Goal: Check status

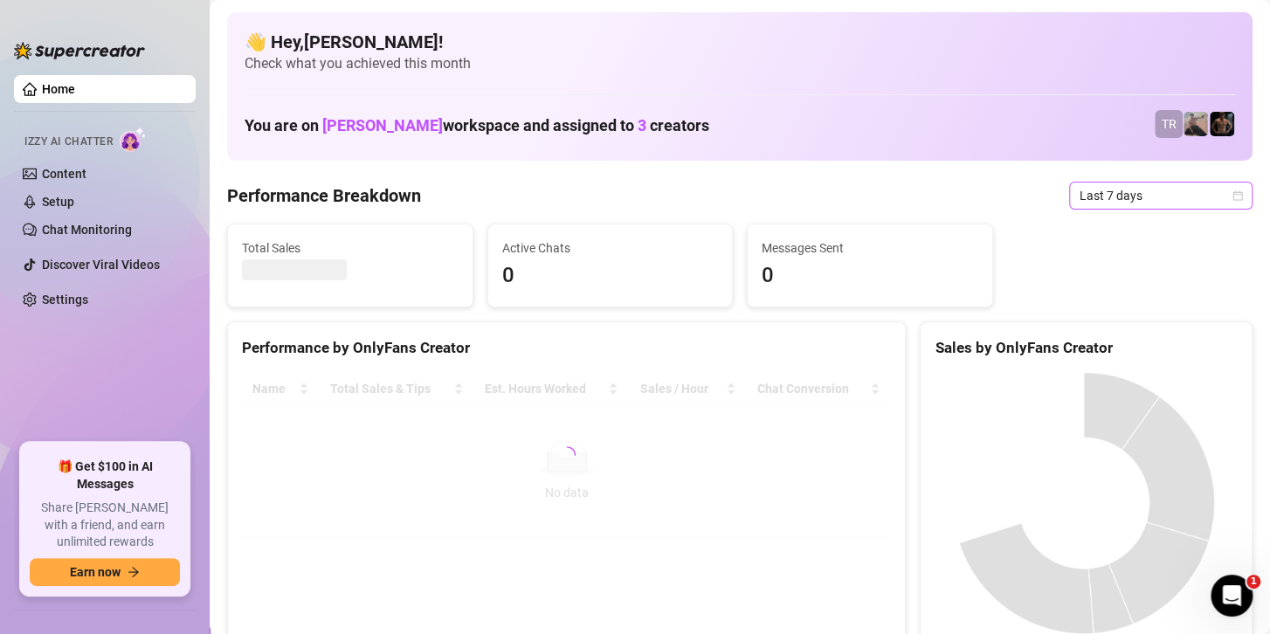
click at [1126, 199] on span "Last 7 days" at bounding box center [1161, 196] width 162 height 26
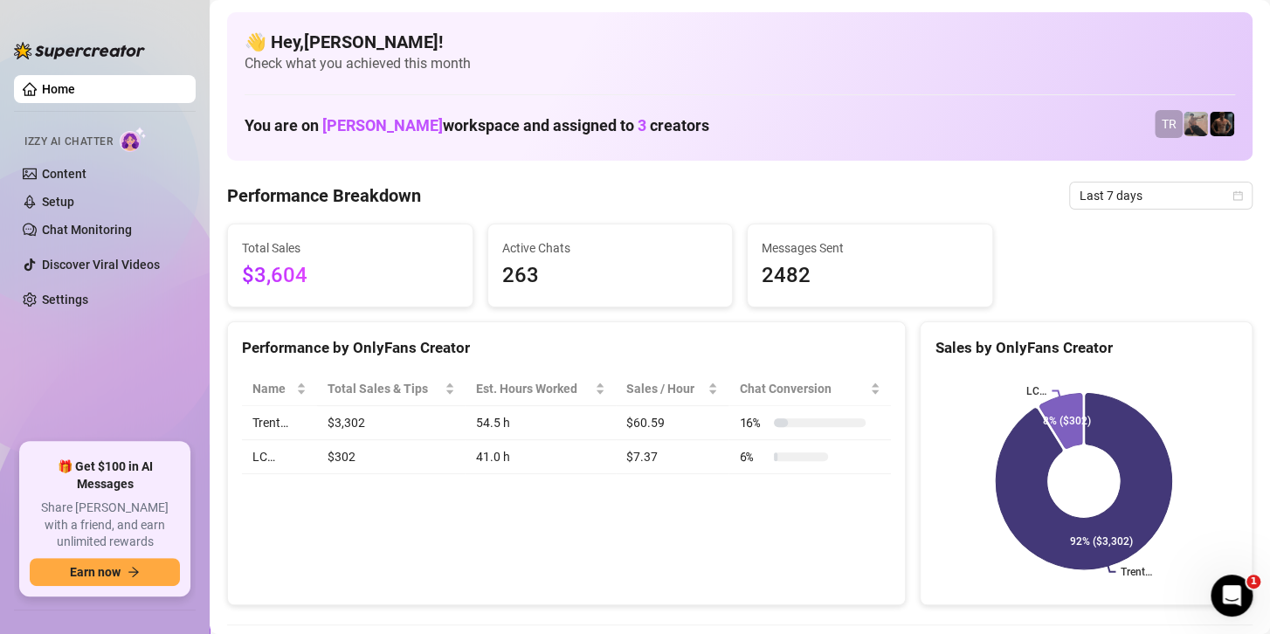
click at [1196, 296] on div "Total Sales $3,604 Active Chats 263 Messages Sent 2482" at bounding box center [739, 266] width 1039 height 84
click at [1118, 190] on span "Last 7 days" at bounding box center [1161, 196] width 162 height 26
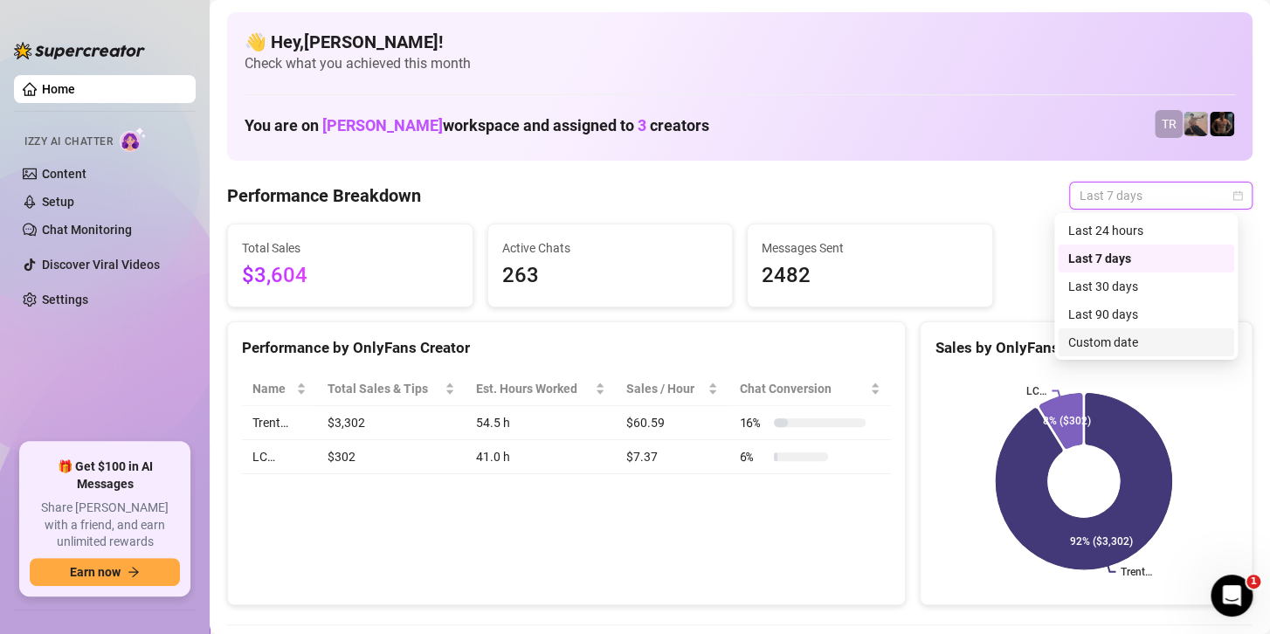
click at [1115, 344] on div "Custom date" at bounding box center [1145, 342] width 155 height 19
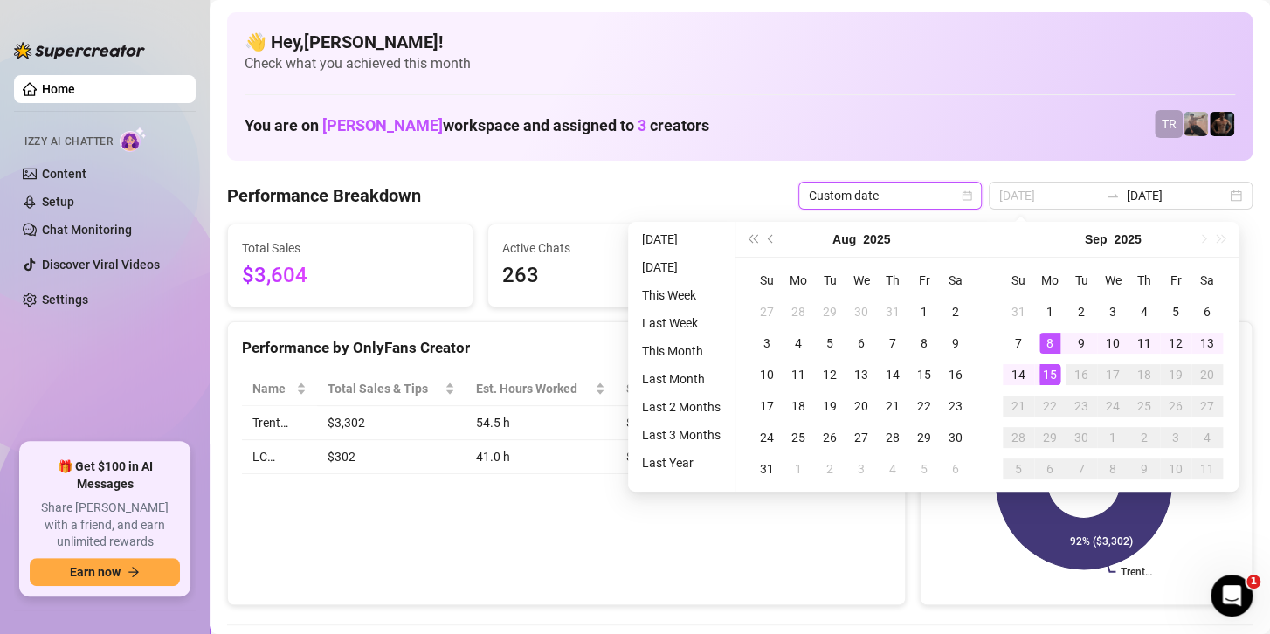
type input "[DATE]"
click at [1047, 369] on div "15" at bounding box center [1049, 374] width 21 height 21
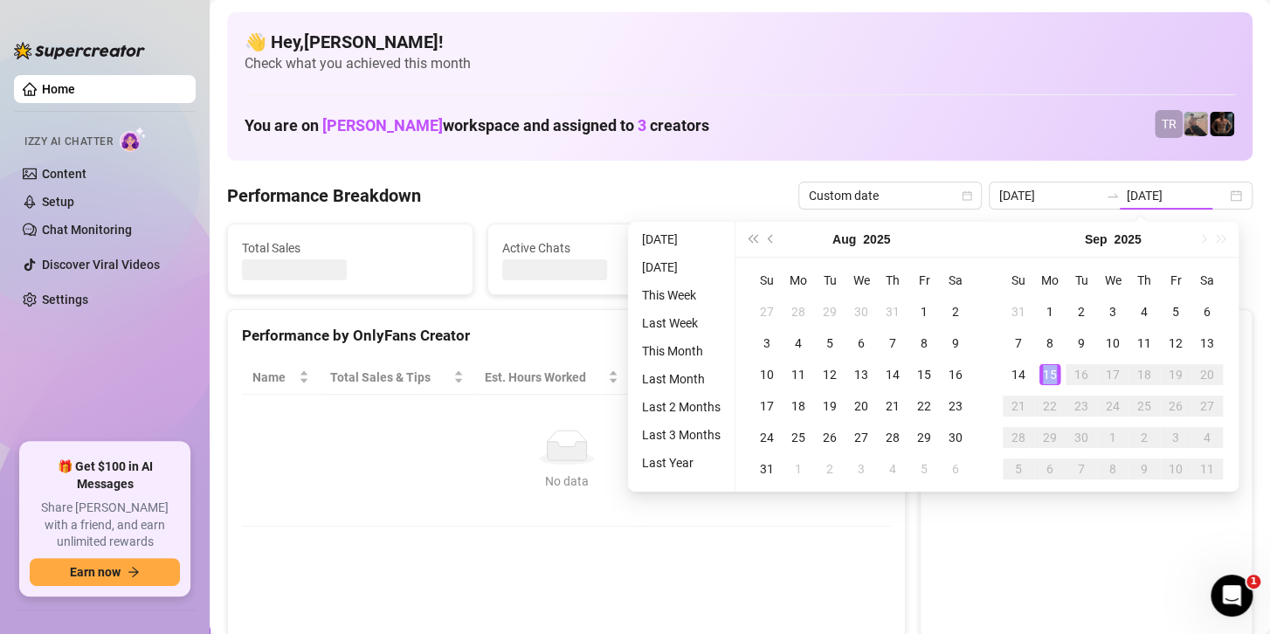
type input "2025-09-15"
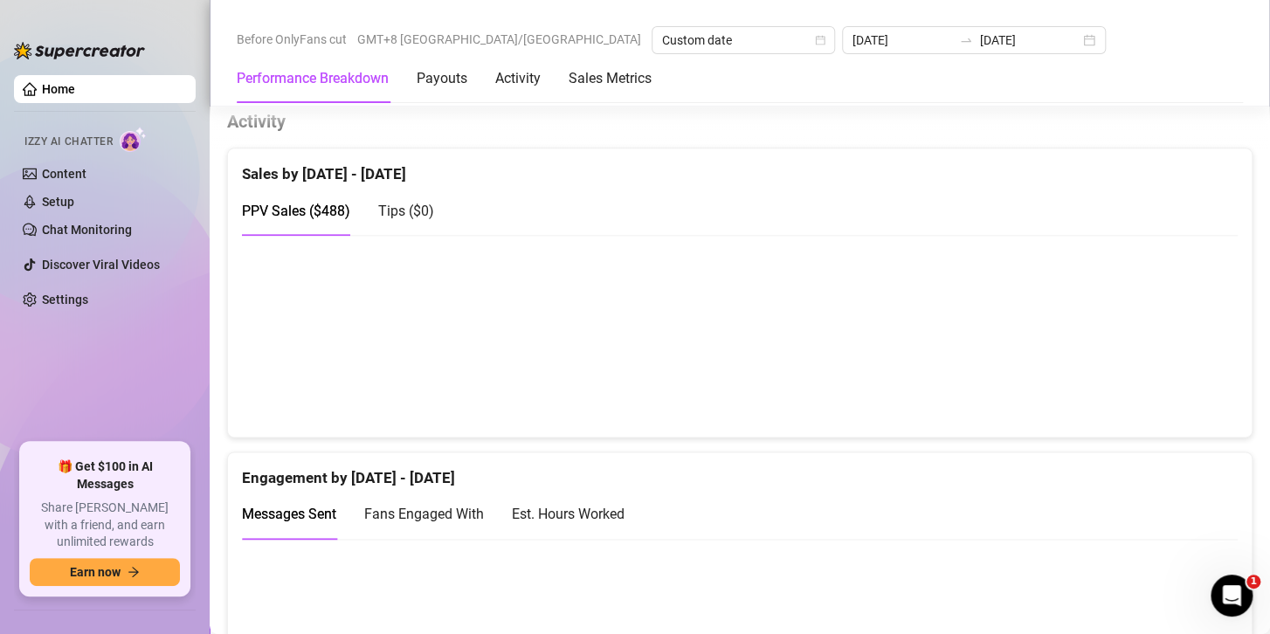
scroll to position [961, 0]
